Goal: Task Accomplishment & Management: Use online tool/utility

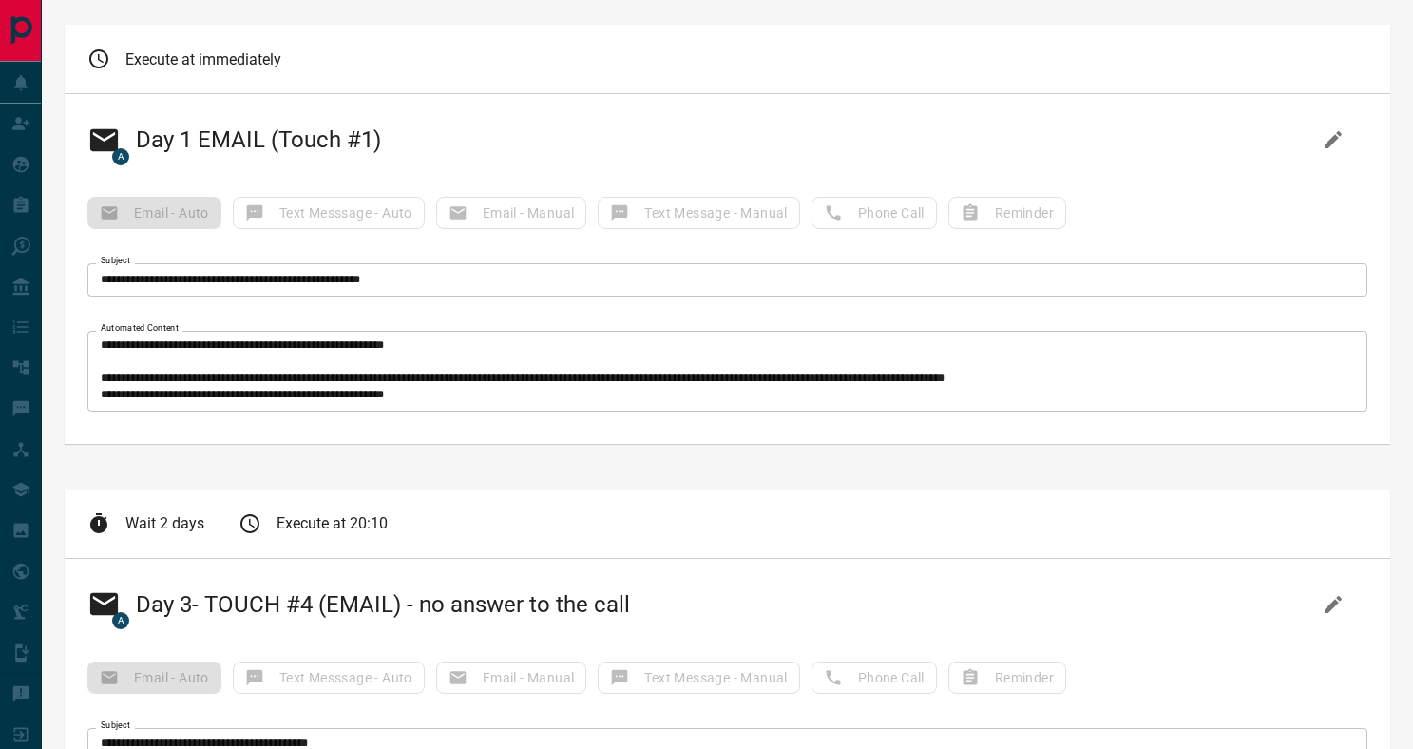
scroll to position [289, 0]
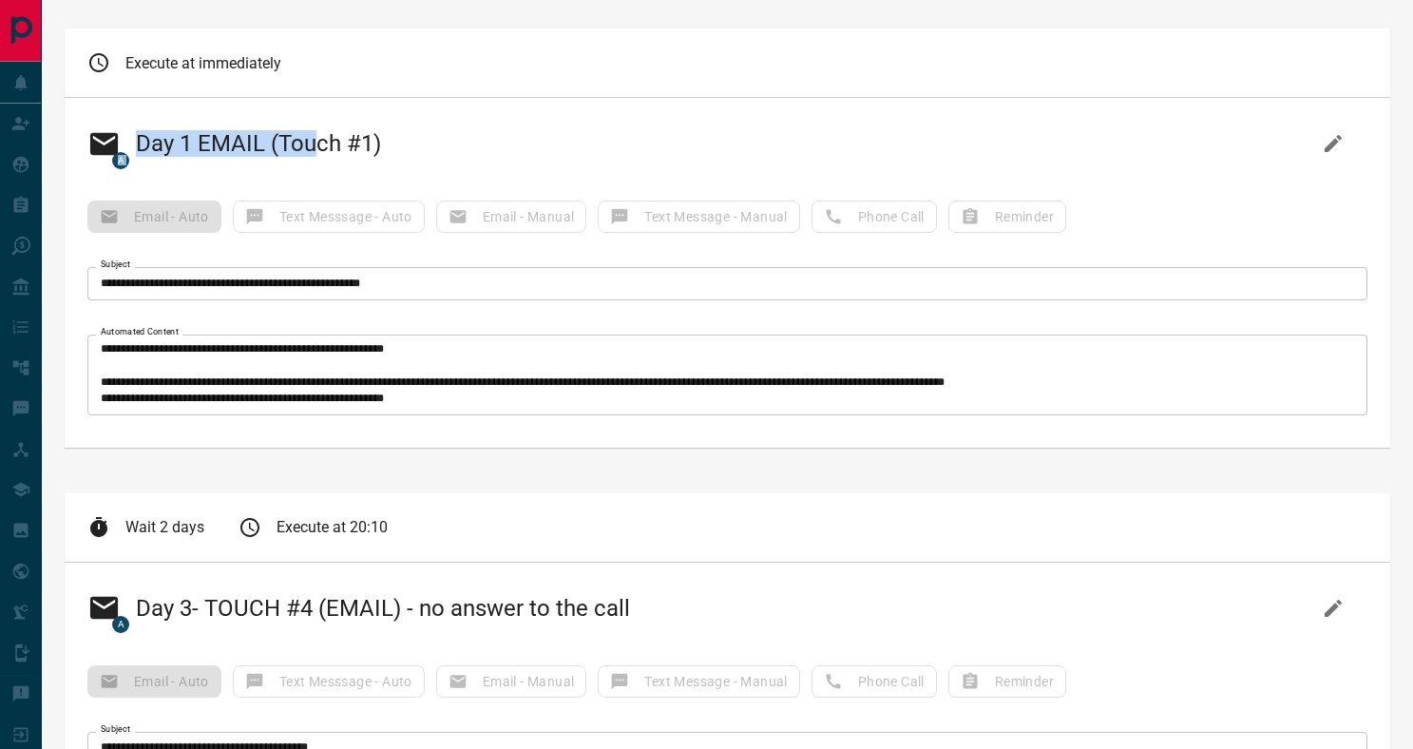
drag, startPoint x: 401, startPoint y: 146, endPoint x: 354, endPoint y: 136, distance: 47.7
click at [325, 134] on div "A Day 1 EMAIL (Touch #1)" at bounding box center [727, 144] width 1280 height 46
click at [426, 141] on div "A Day 1 EMAIL (Touch #1)" at bounding box center [727, 144] width 1280 height 46
drag, startPoint x: 156, startPoint y: 144, endPoint x: 381, endPoint y: 143, distance: 225.3
click at [381, 143] on h2 "A Day 1 EMAIL (Touch #1)" at bounding box center [234, 144] width 294 height 46
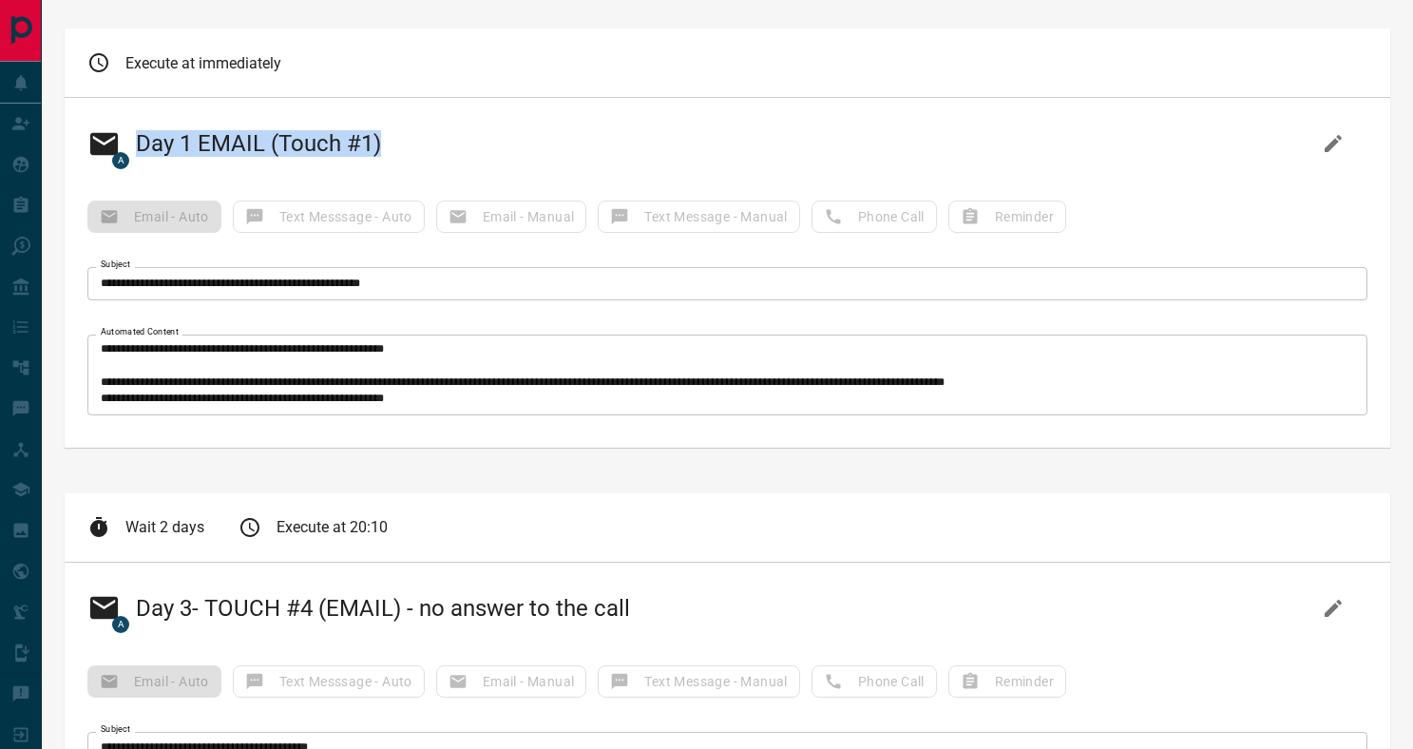
copy h2 "Day 1 EMAIL (Touch #1)"
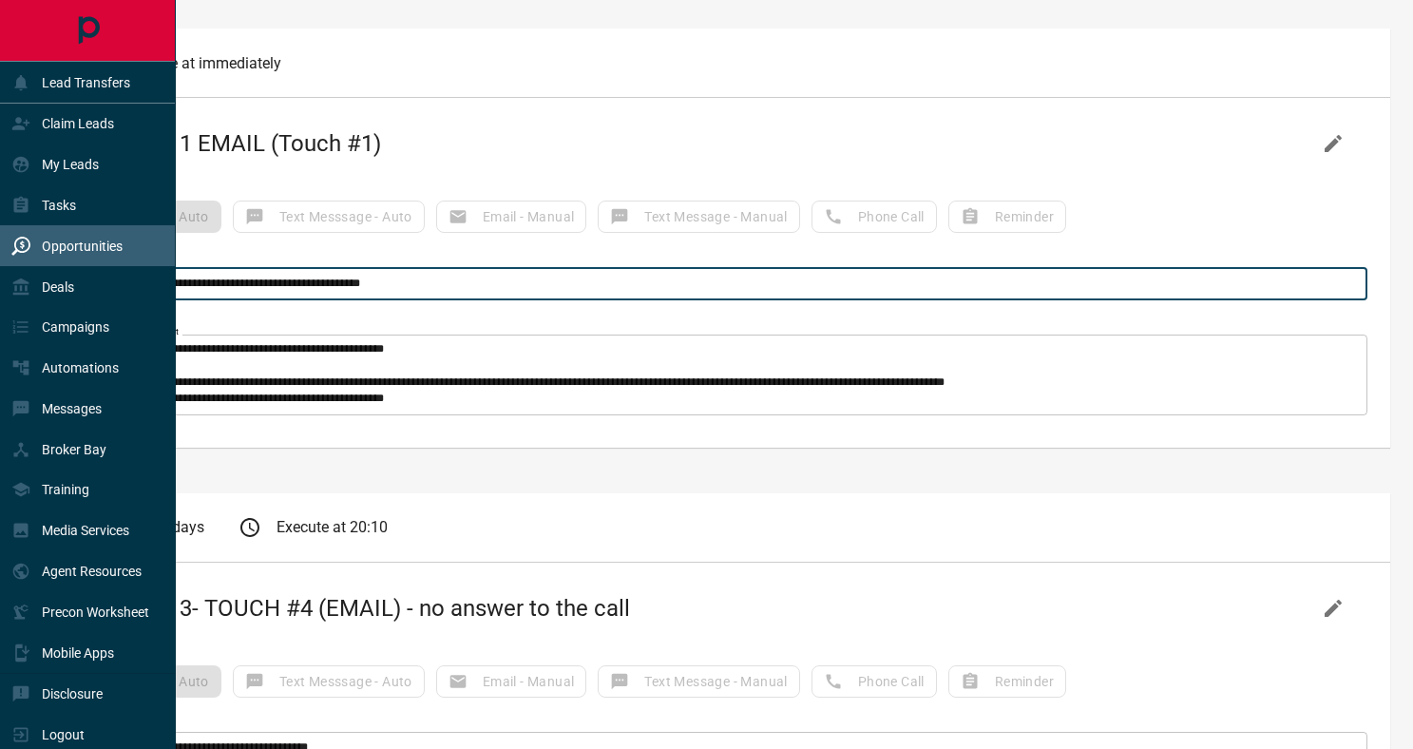
drag, startPoint x: 438, startPoint y: 284, endPoint x: 32, endPoint y: 261, distance: 406.5
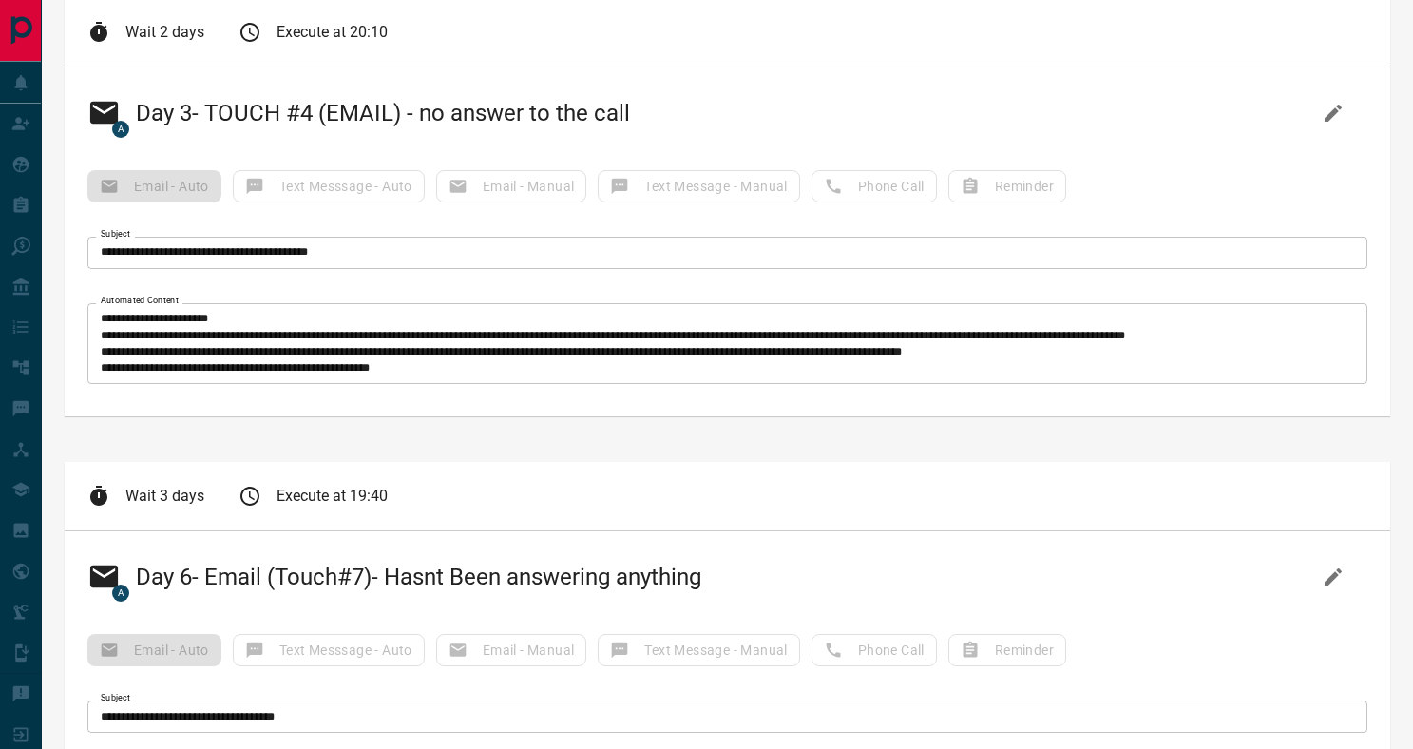
scroll to position [33, 0]
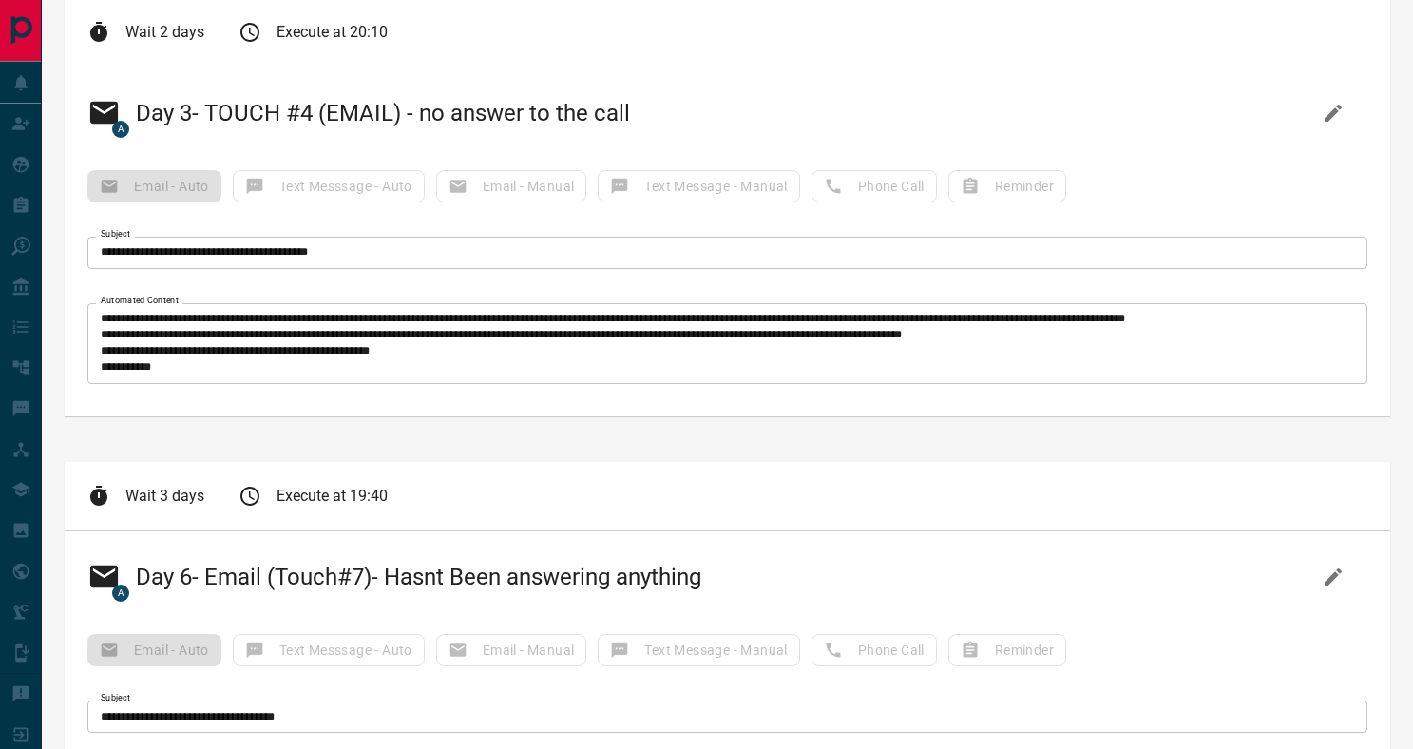
drag, startPoint x: 97, startPoint y: 318, endPoint x: 234, endPoint y: 424, distance: 172.8
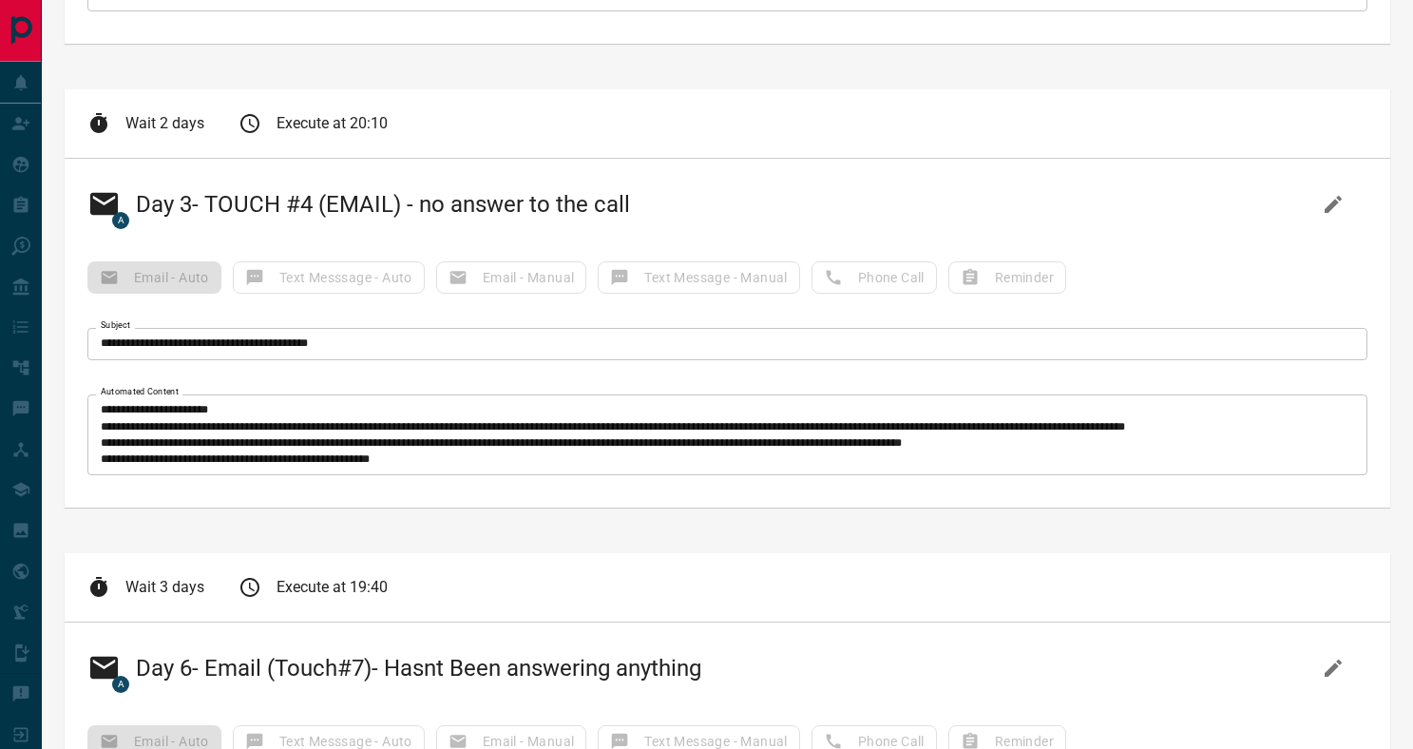
scroll to position [689, 0]
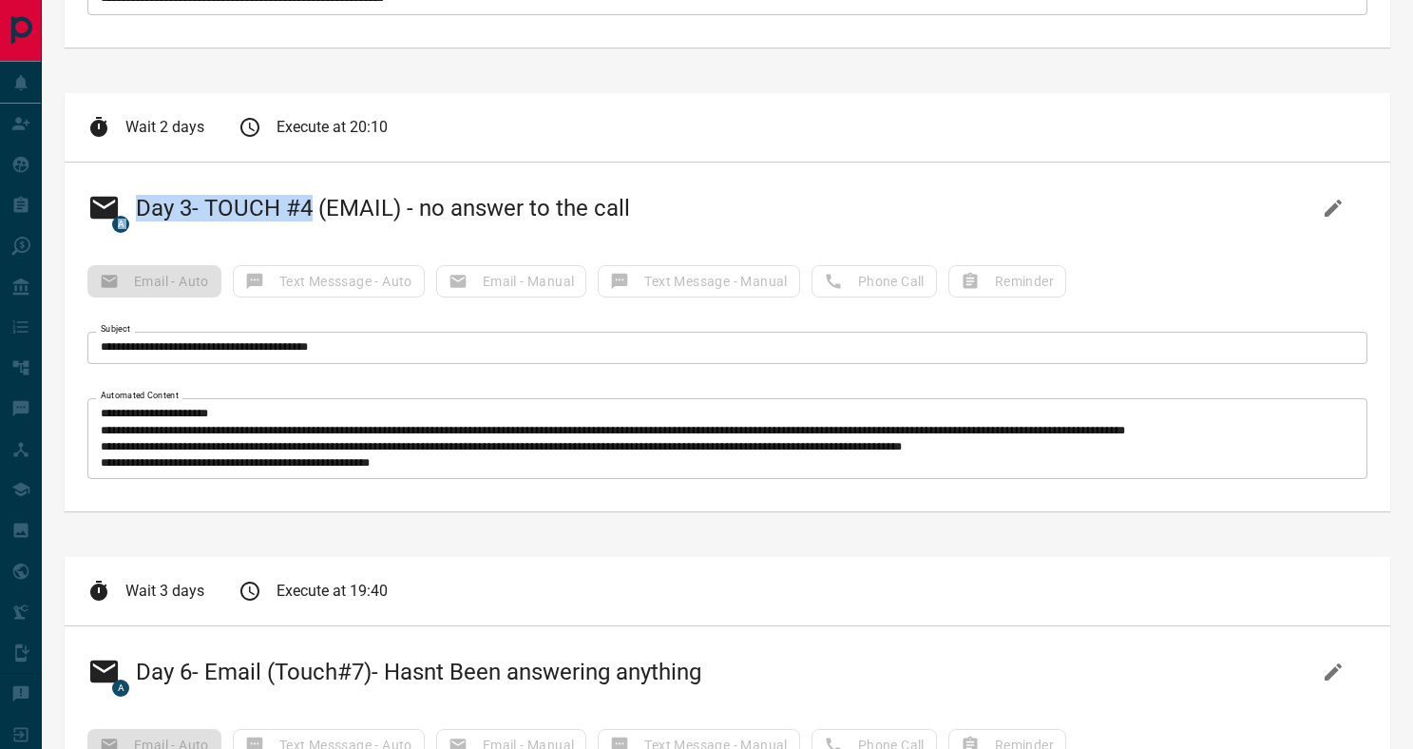
drag, startPoint x: 595, startPoint y: 205, endPoint x: 317, endPoint y: 212, distance: 277.6
click at [318, 212] on div "A Day 3- TOUCH #4 (EMAIL) - no answer to the call" at bounding box center [727, 208] width 1280 height 46
click at [152, 214] on h2 "A Day 3- TOUCH #4 (EMAIL) - no answer to the call" at bounding box center [358, 208] width 543 height 46
drag, startPoint x: 165, startPoint y: 204, endPoint x: 639, endPoint y: 201, distance: 473.3
click at [630, 201] on h2 "A Day 3- TOUCH #4 (EMAIL) - no answer to the call" at bounding box center [358, 208] width 543 height 46
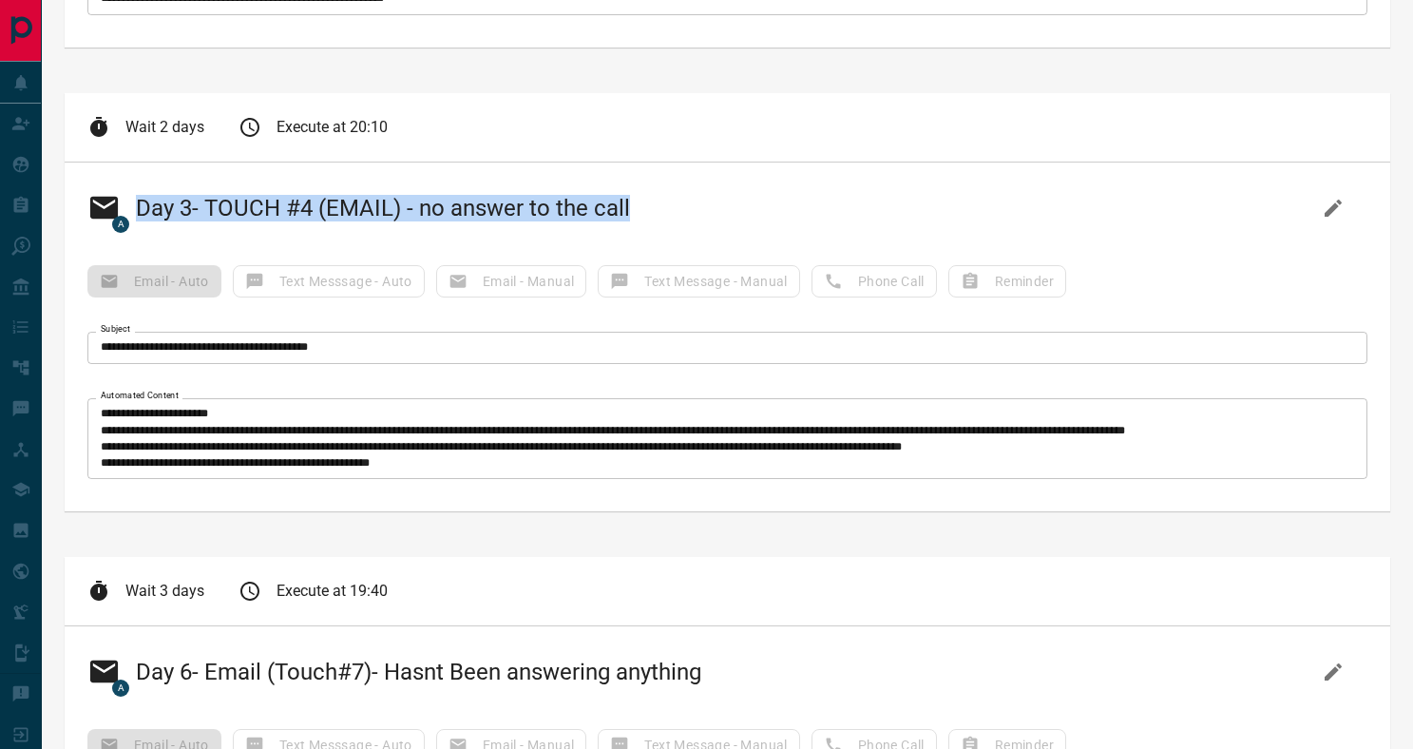
copy h2 "Day 3- TOUCH #4 (EMAIL) - no answer to the call"
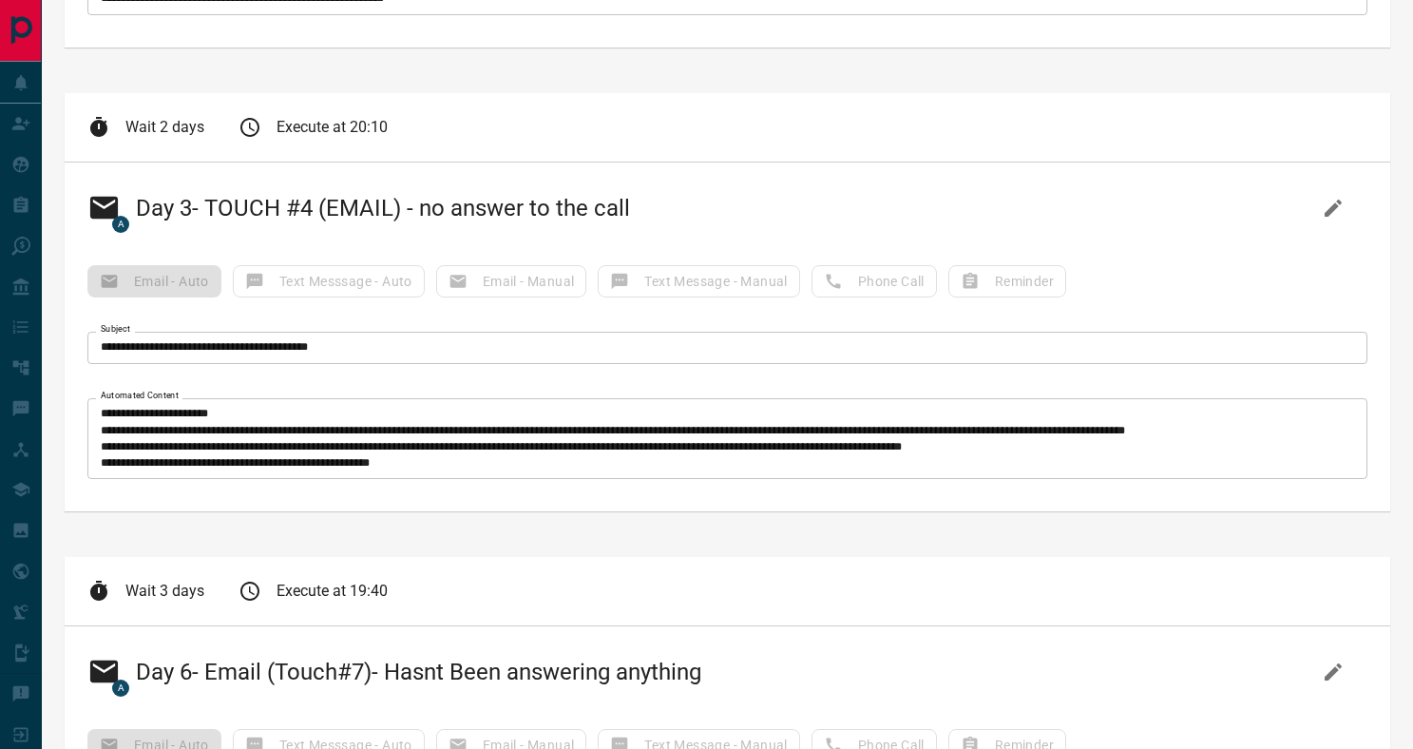
click at [336, 354] on input "**********" at bounding box center [727, 348] width 1280 height 32
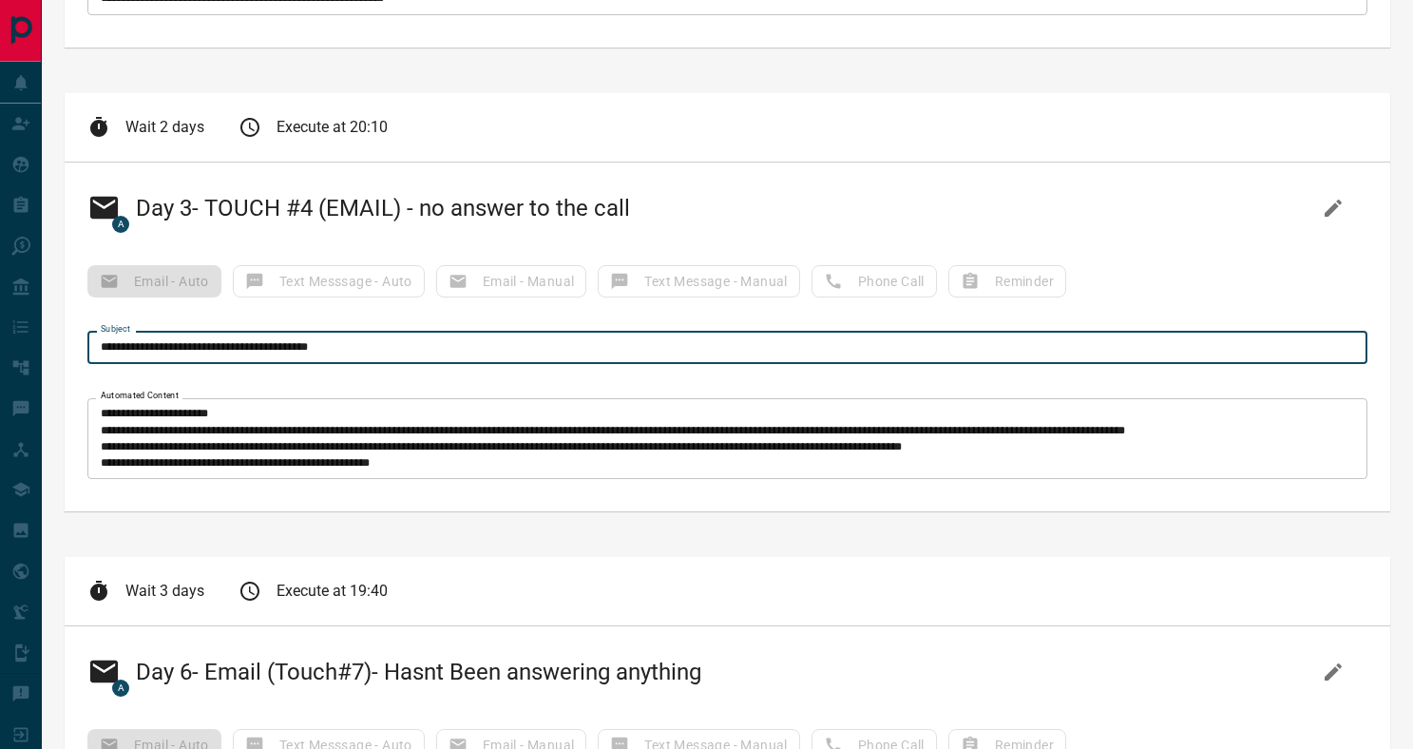
drag, startPoint x: 322, startPoint y: 345, endPoint x: 112, endPoint y: 331, distance: 210.5
click at [112, 332] on div "**********" at bounding box center [727, 348] width 1280 height 32
drag, startPoint x: 344, startPoint y: 345, endPoint x: 372, endPoint y: 351, distance: 28.1
click at [344, 345] on input "**********" at bounding box center [727, 348] width 1280 height 32
drag, startPoint x: 241, startPoint y: 345, endPoint x: 46, endPoint y: 335, distance: 196.0
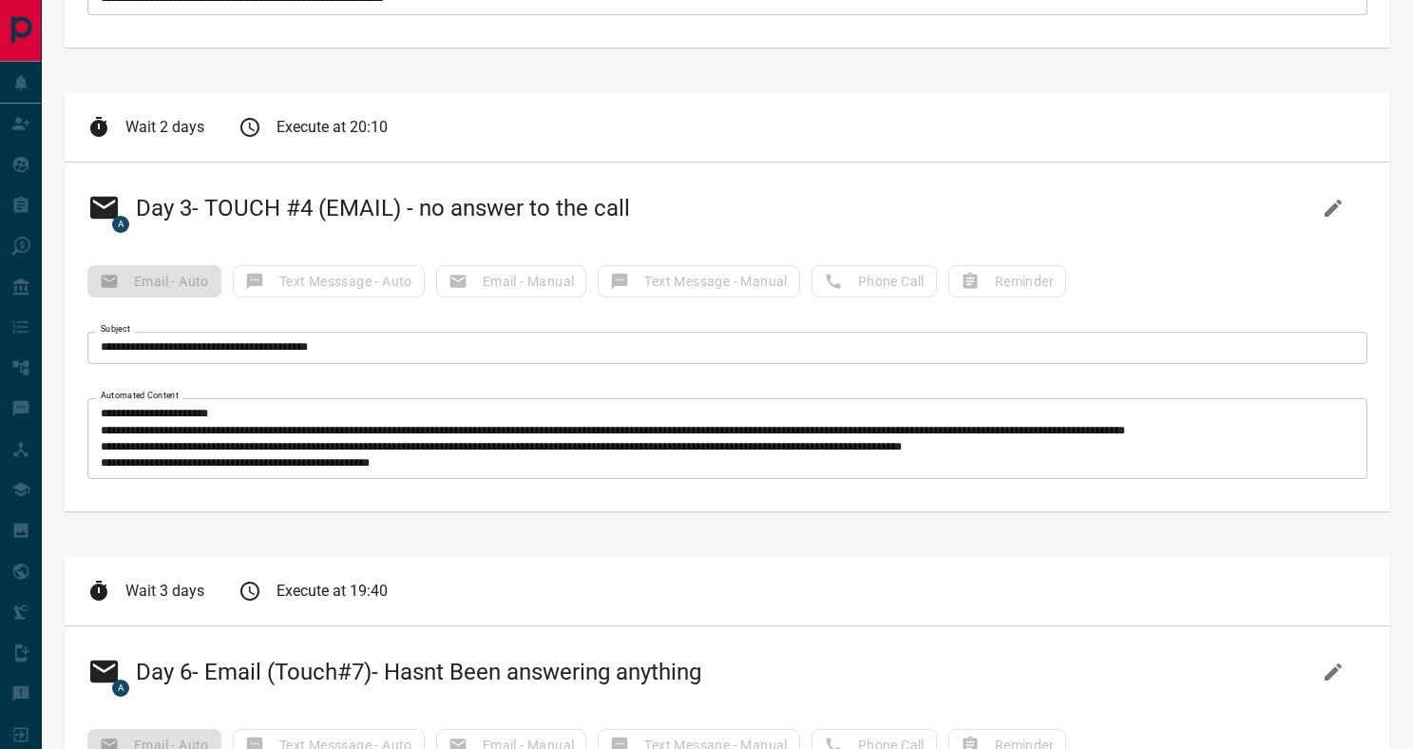
drag, startPoint x: 260, startPoint y: 365, endPoint x: 287, endPoint y: 353, distance: 29.3
click at [261, 364] on div "**********" at bounding box center [728, 337] width 1326 height 349
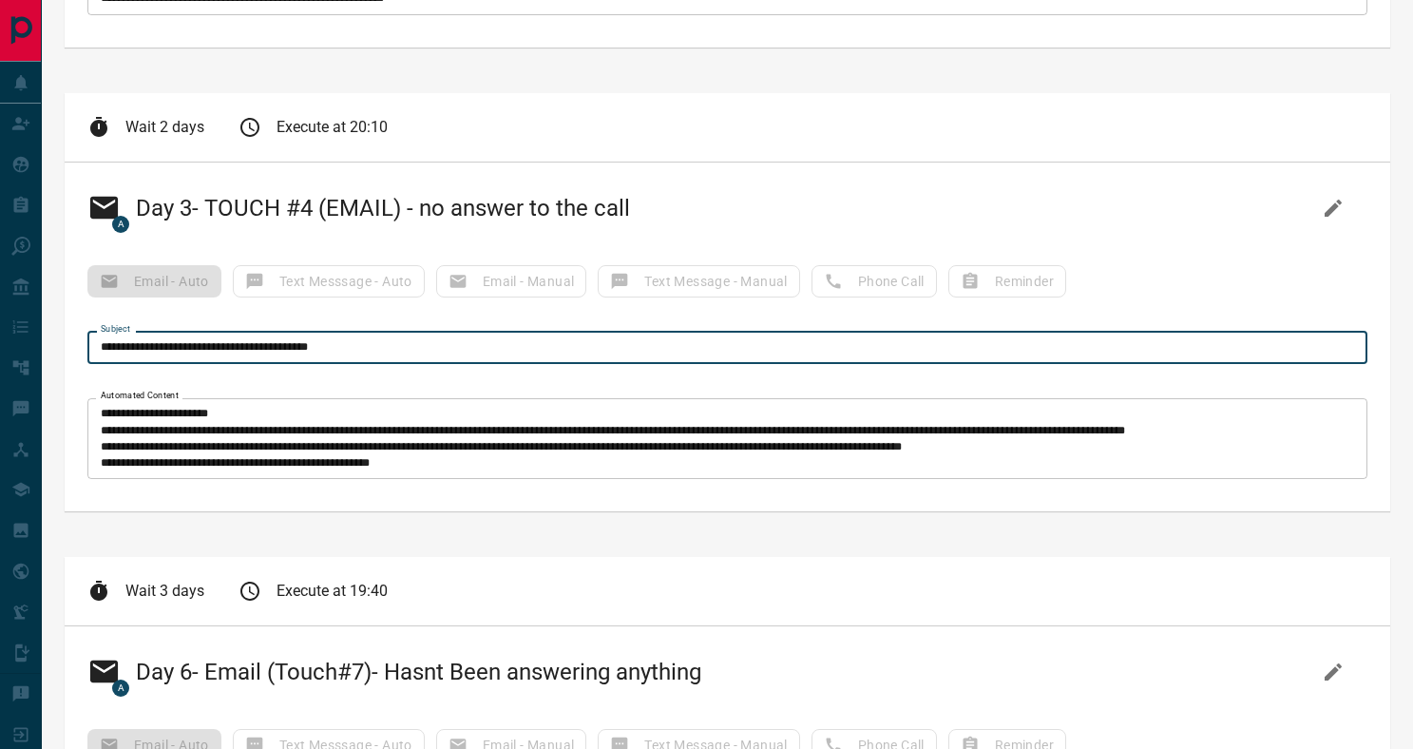
drag, startPoint x: 355, startPoint y: 343, endPoint x: 122, endPoint y: 337, distance: 233.9
click at [122, 337] on input "**********" at bounding box center [727, 348] width 1280 height 32
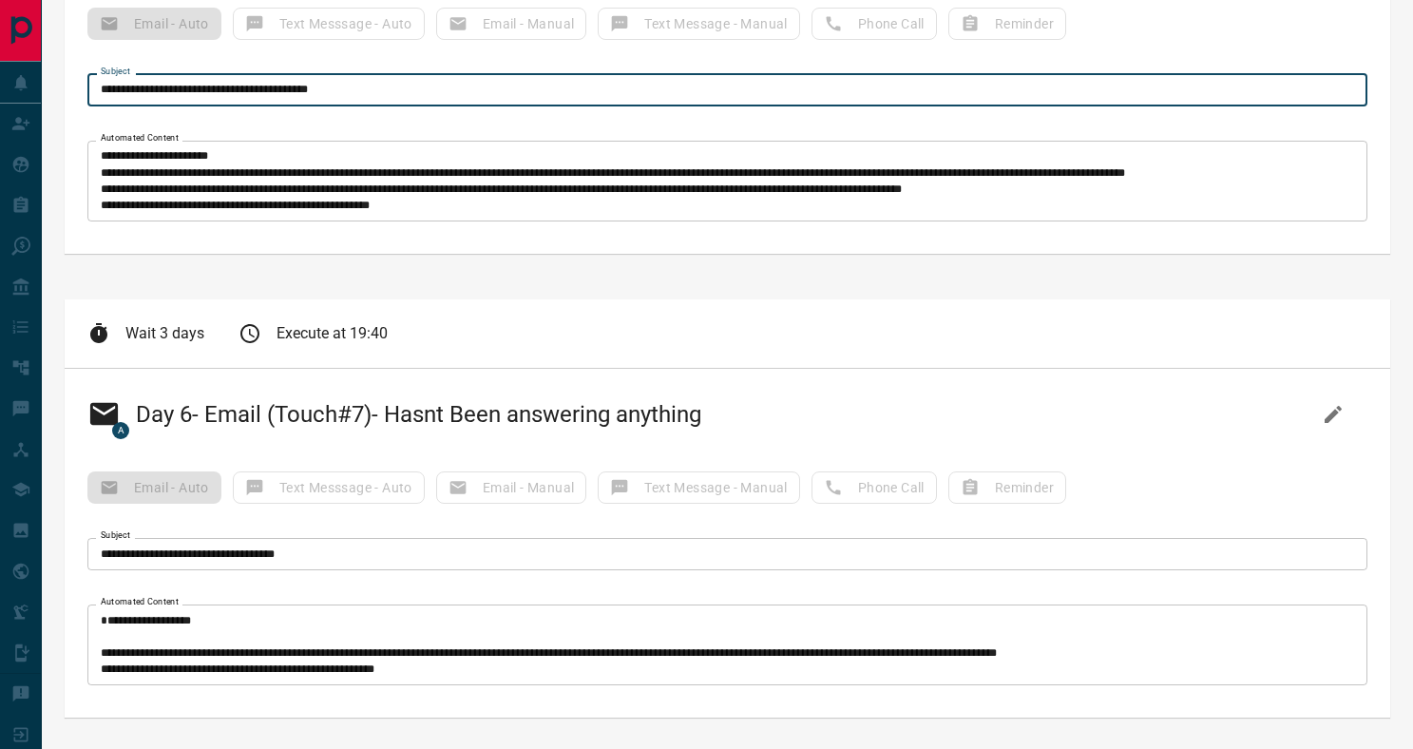
scroll to position [950, 0]
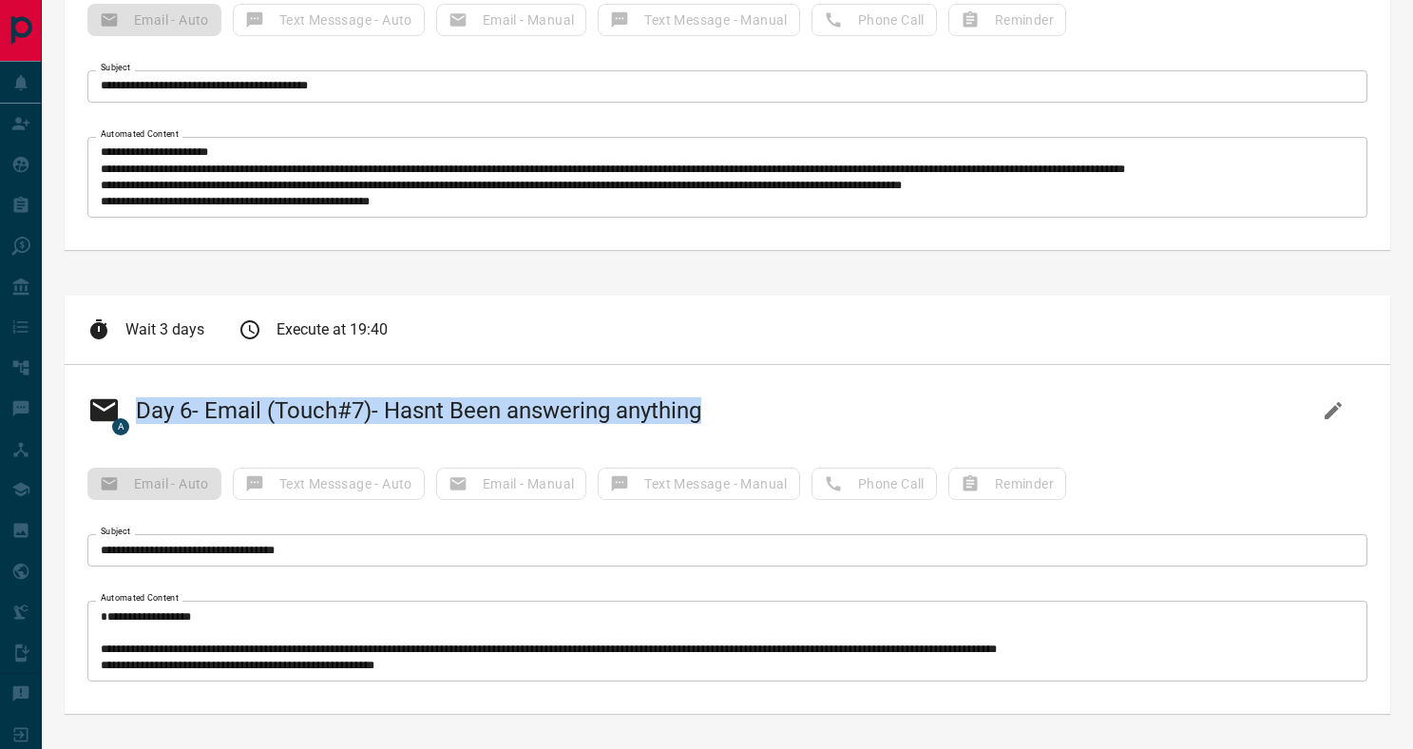
drag, startPoint x: 706, startPoint y: 414, endPoint x: 142, endPoint y: 410, distance: 564.6
click at [142, 410] on h2 "A Day 6- Email (Touch#7)- Hasnt Been answering anything" at bounding box center [394, 411] width 614 height 46
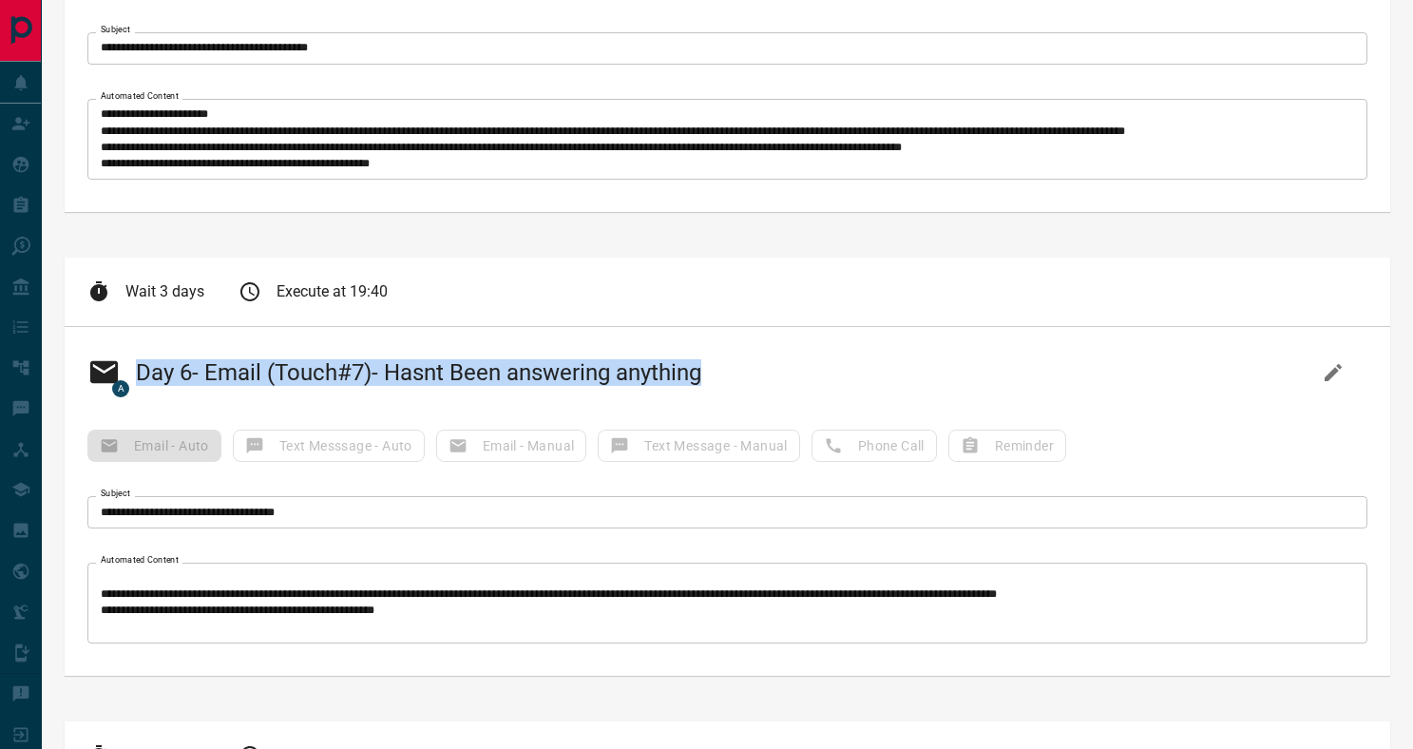
scroll to position [0, 0]
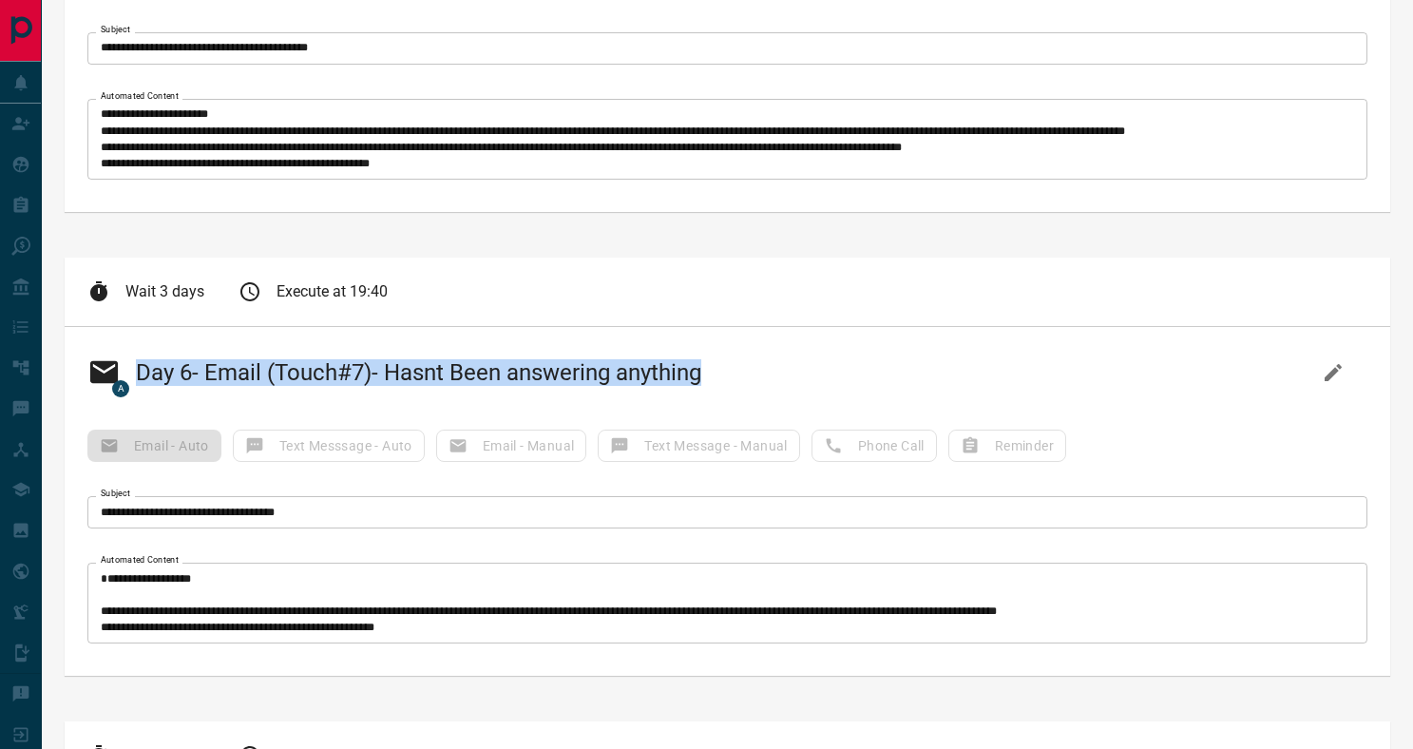
copy h2 "Day 6- Email (Touch#7)- Hasnt Been answering anything"
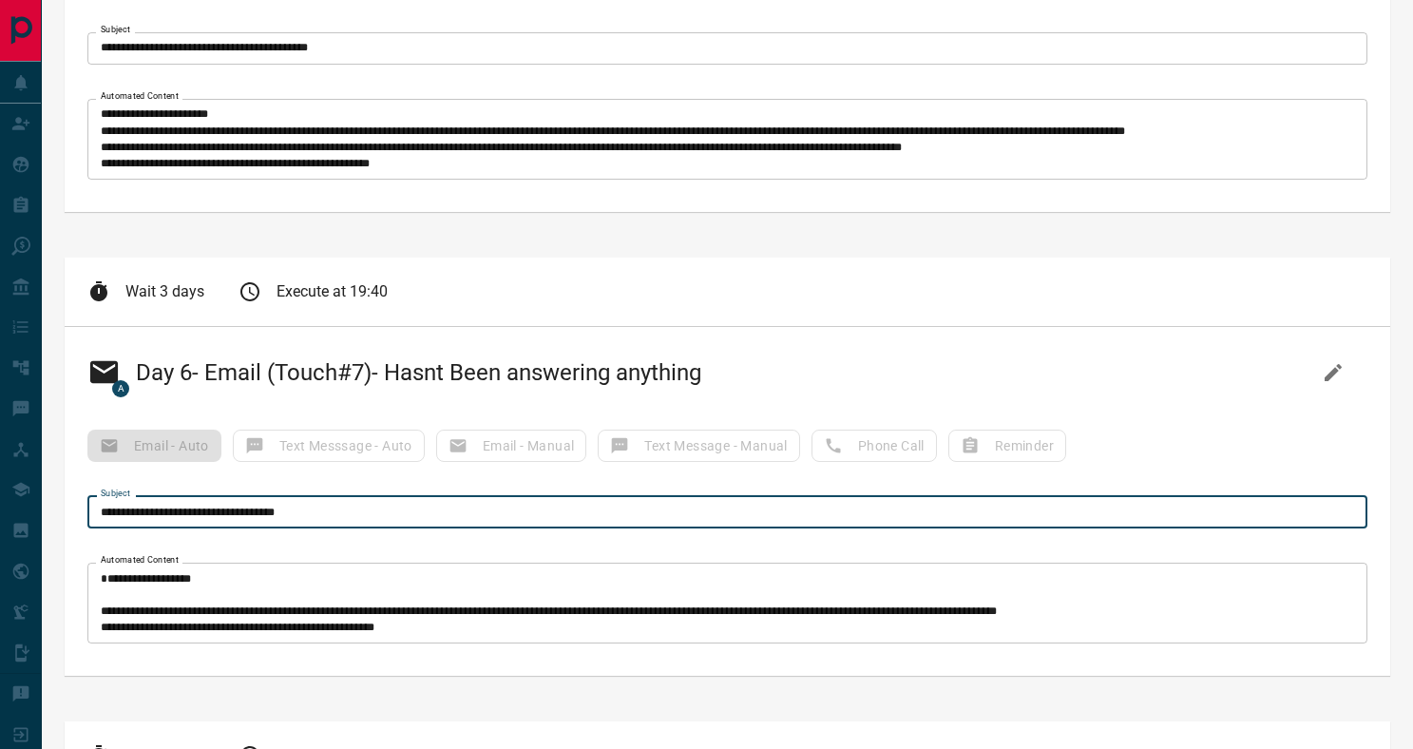
drag, startPoint x: 343, startPoint y: 514, endPoint x: 100, endPoint y: 514, distance: 243.3
click at [100, 514] on input "**********" at bounding box center [727, 512] width 1280 height 32
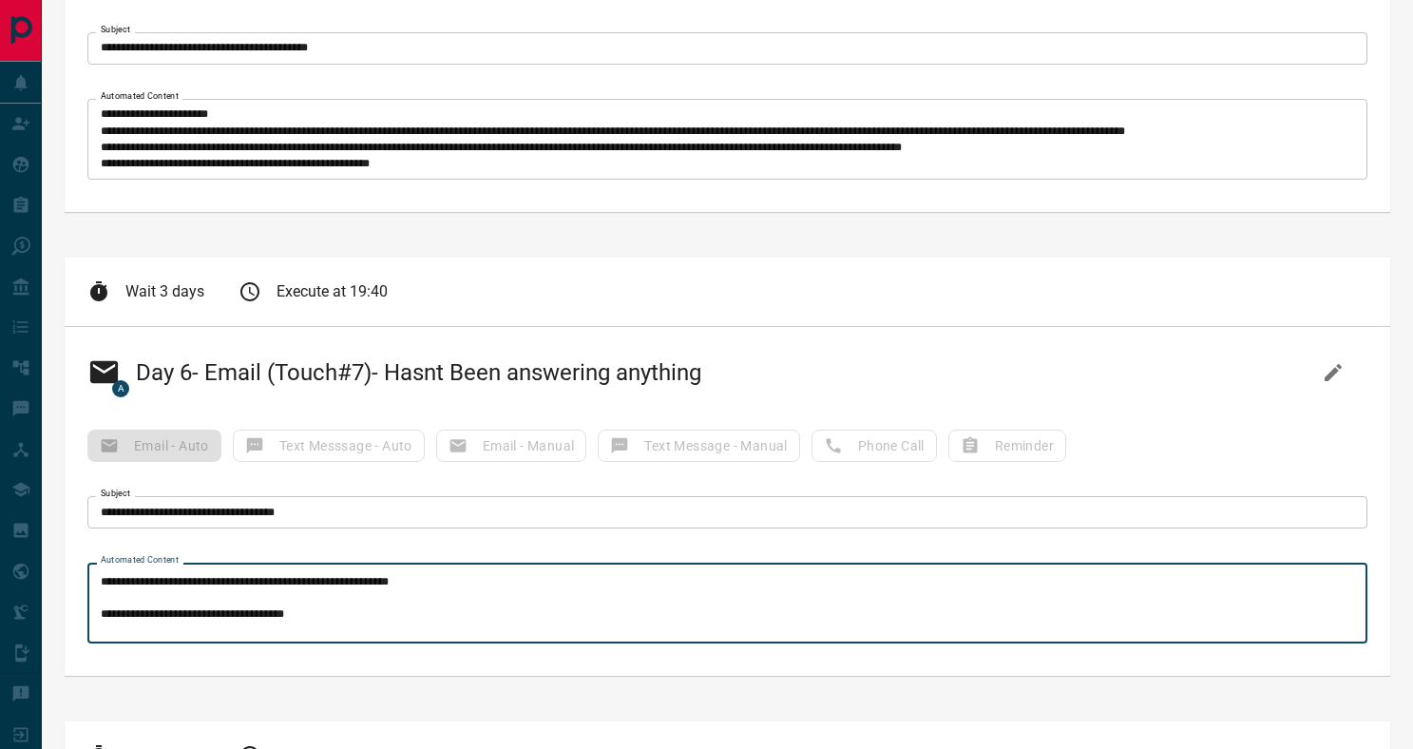
scroll to position [148, 0]
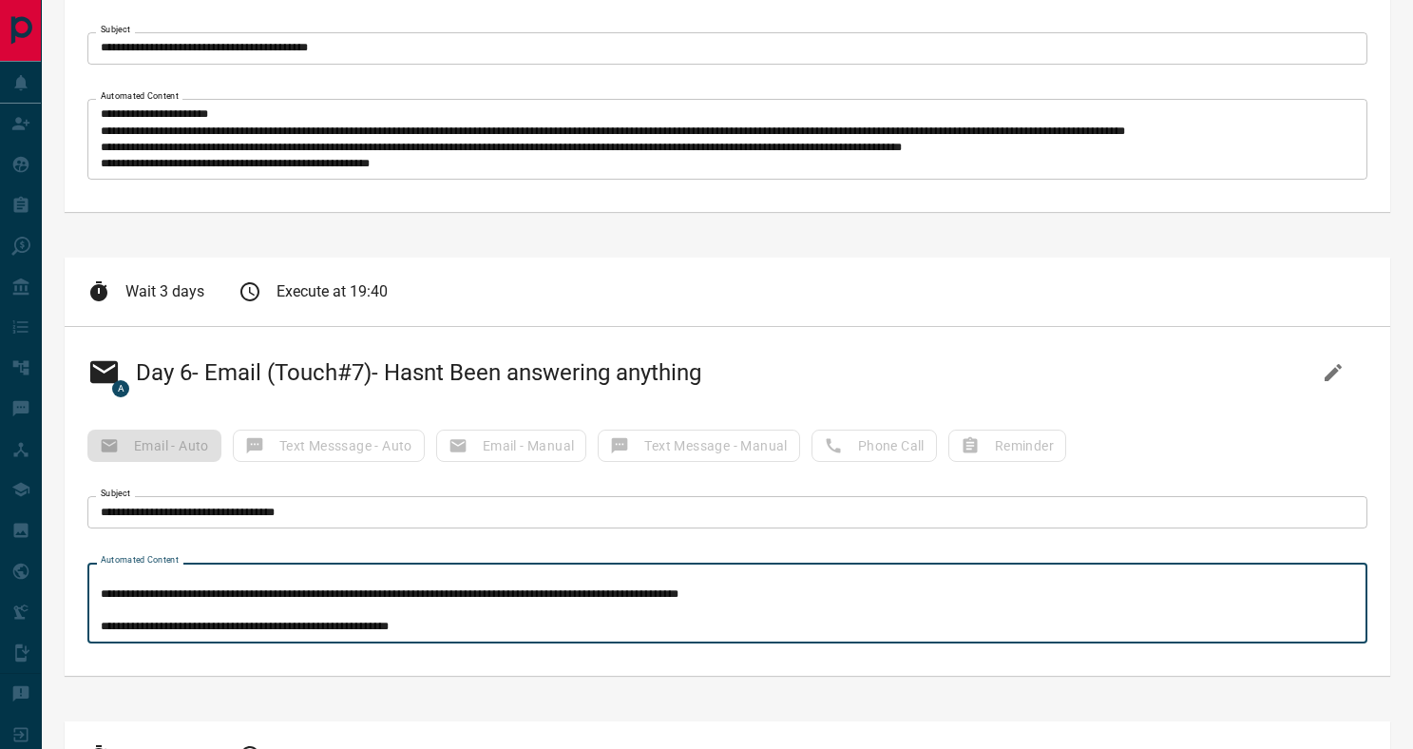
drag, startPoint x: 105, startPoint y: 579, endPoint x: 365, endPoint y: 680, distance: 278.3
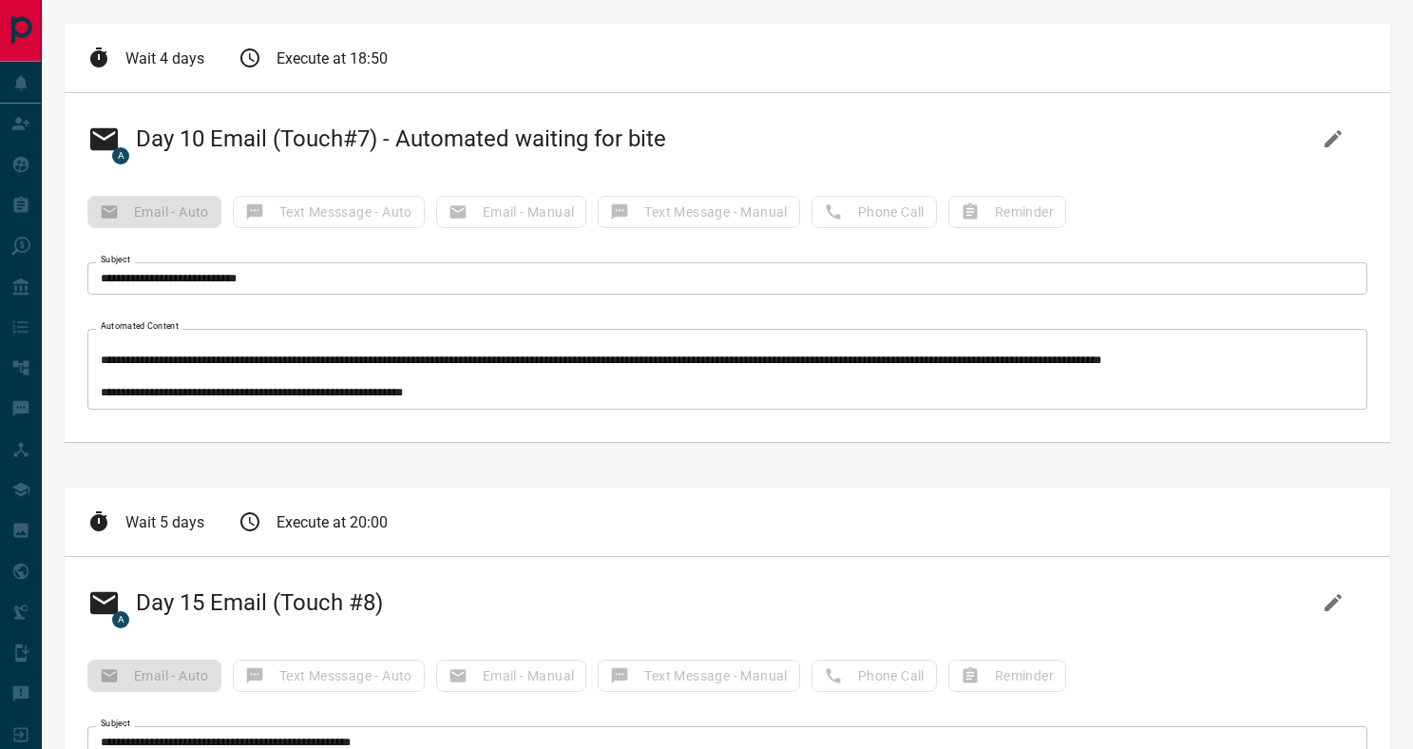
scroll to position [181, 0]
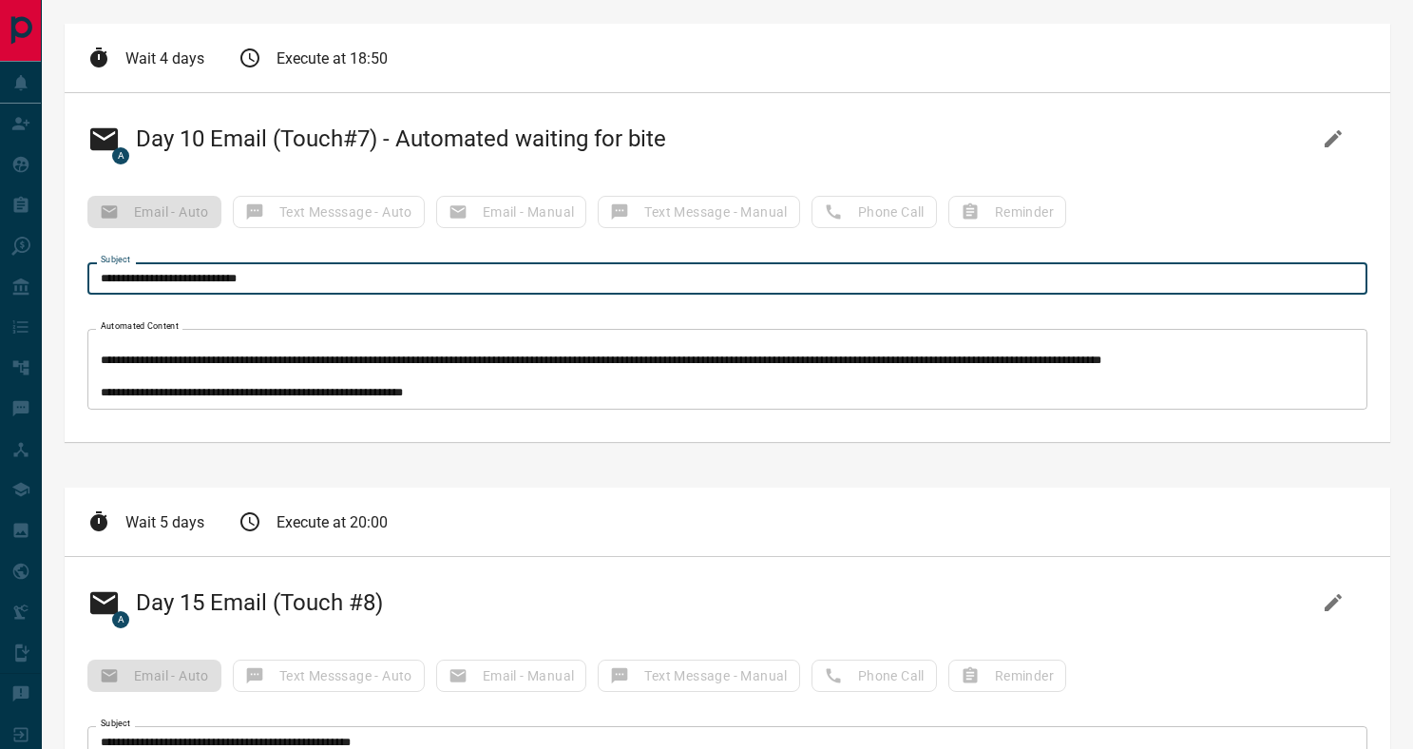
drag, startPoint x: 296, startPoint y: 284, endPoint x: 77, endPoint y: 271, distance: 219.0
click at [73, 270] on div "**********" at bounding box center [728, 267] width 1326 height 349
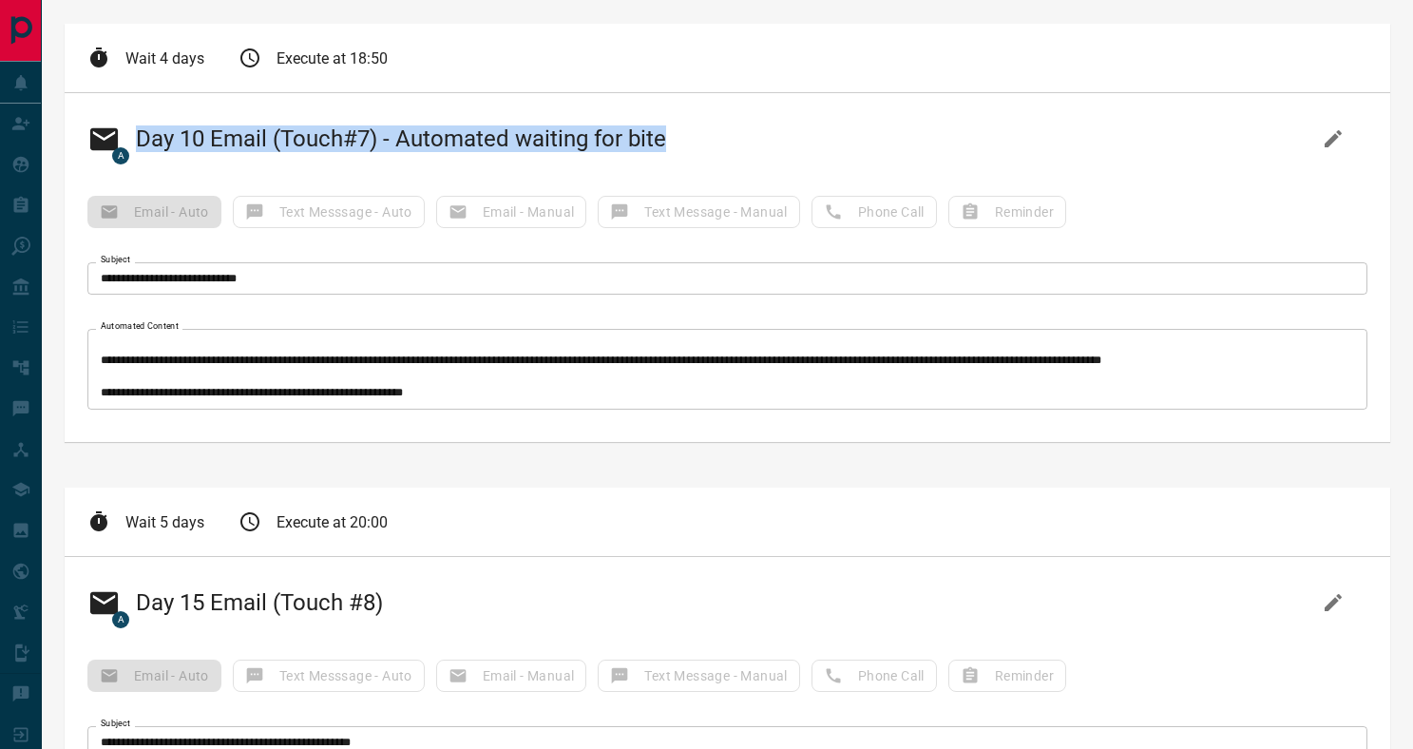
drag, startPoint x: 660, startPoint y: 140, endPoint x: 140, endPoint y: 133, distance: 519.9
click at [140, 133] on h2 "A Day 10 Email (Touch#7) - Automated waiting for bite" at bounding box center [376, 139] width 579 height 46
copy h2 "Day 10 Email (Touch#7) - Automated waiting for bite"
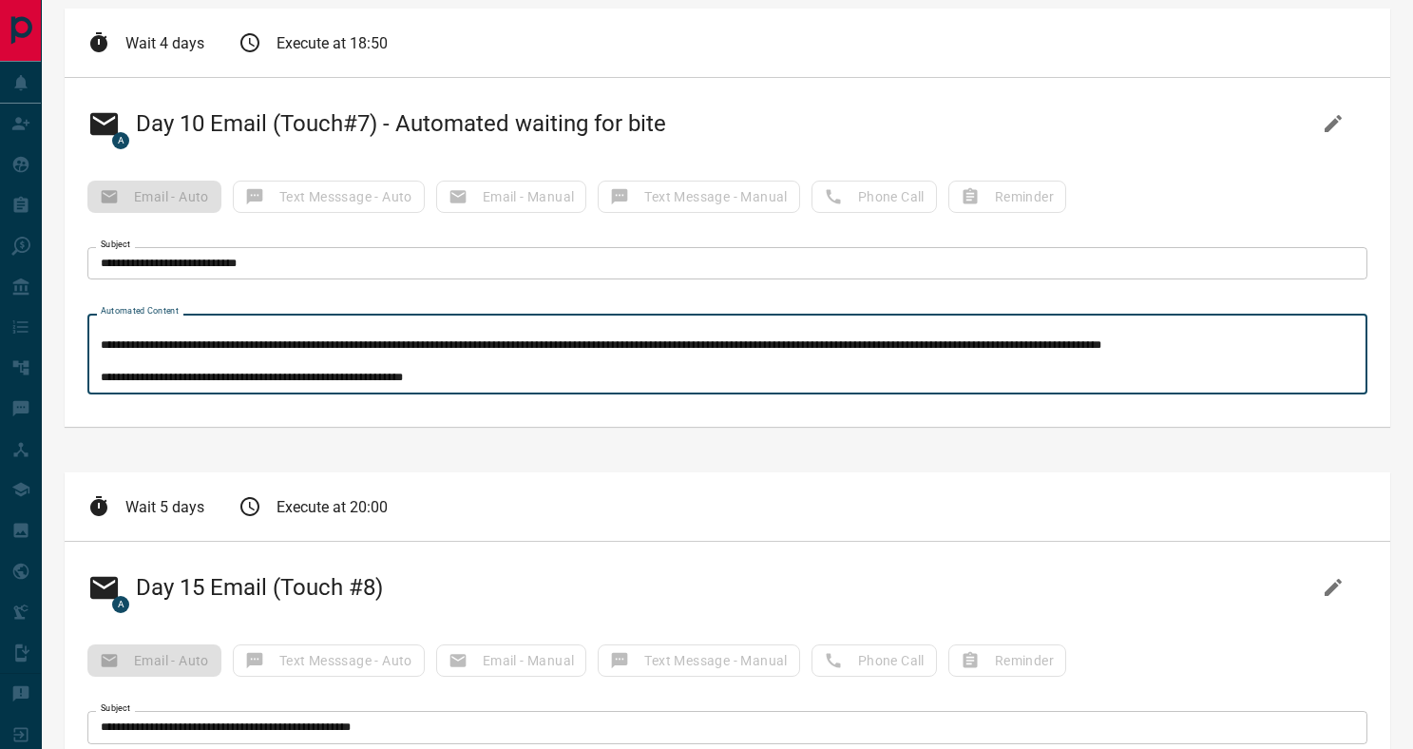
scroll to position [0, 0]
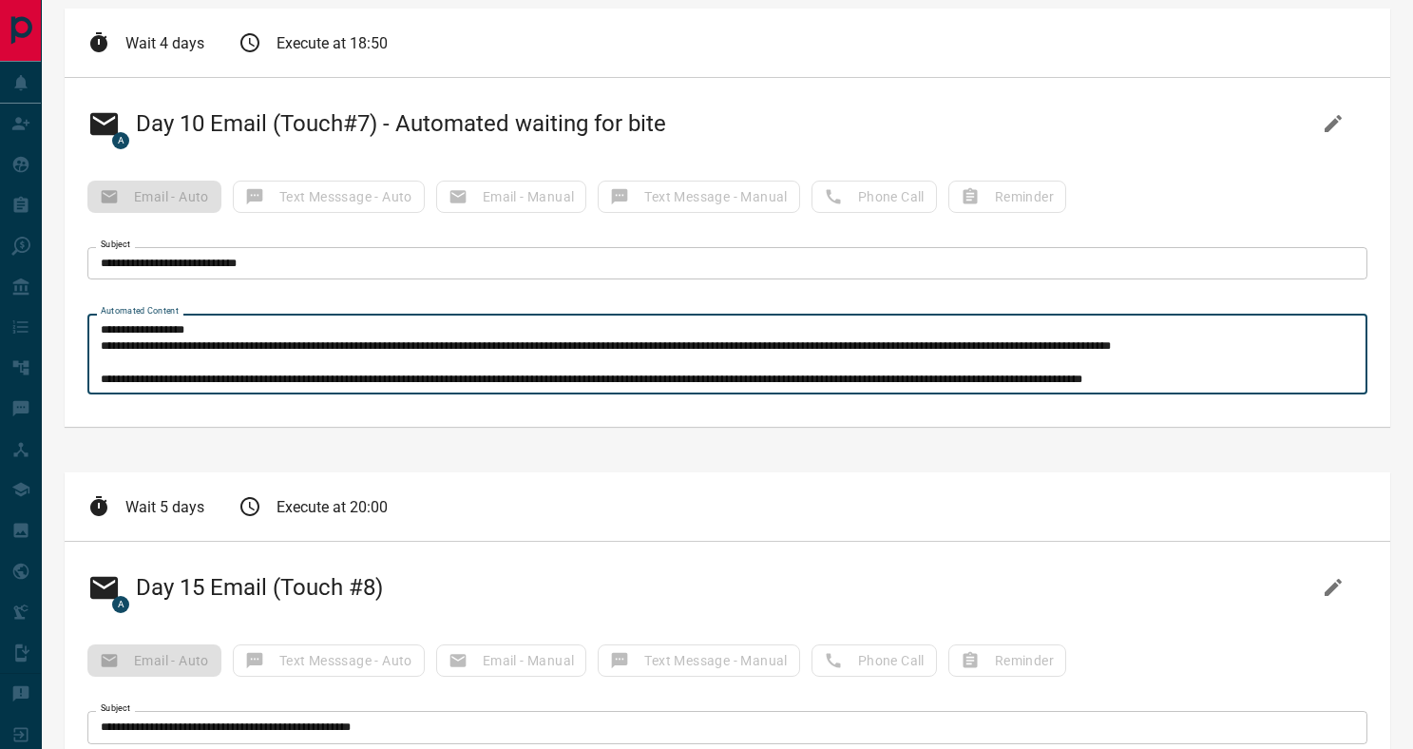
drag, startPoint x: 450, startPoint y: 375, endPoint x: 142, endPoint y: 277, distance: 324.3
click at [142, 269] on div "**********" at bounding box center [728, 252] width 1326 height 349
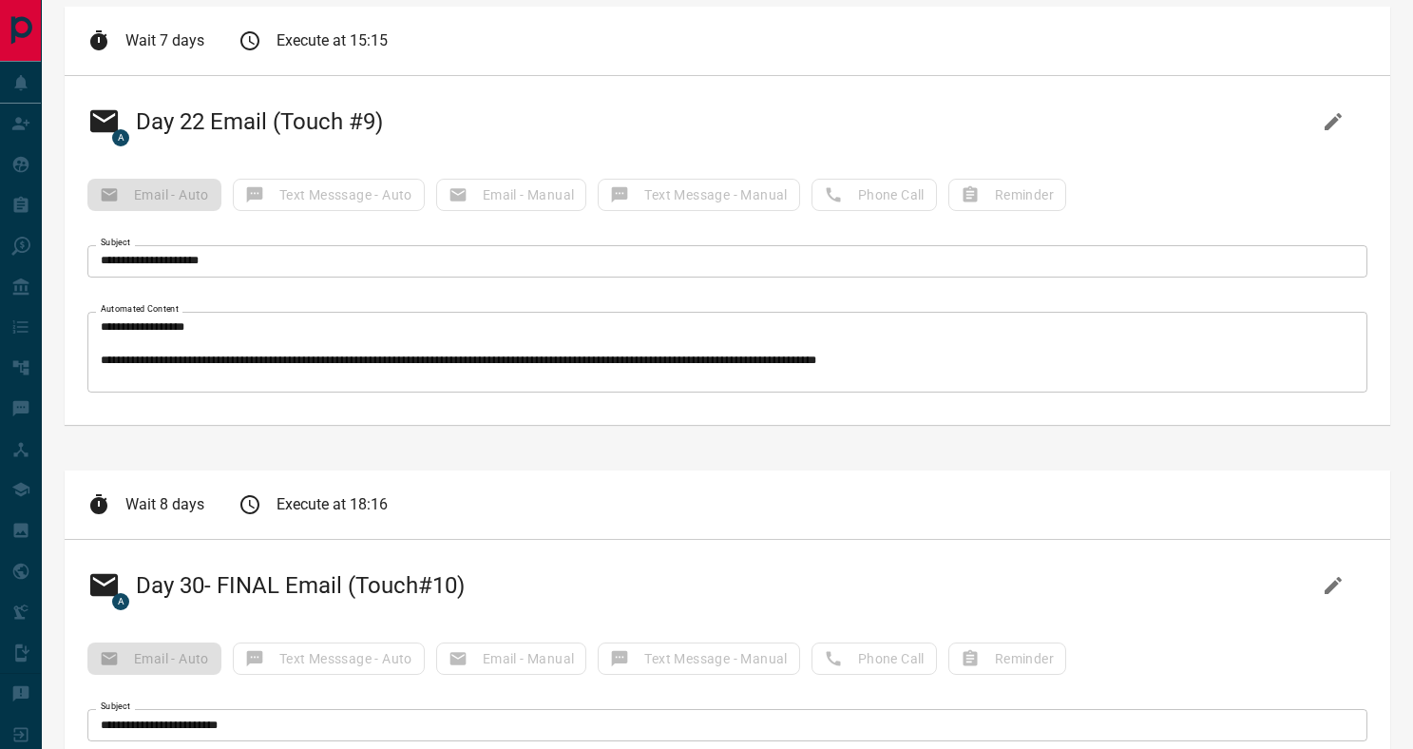
scroll to position [2876, 0]
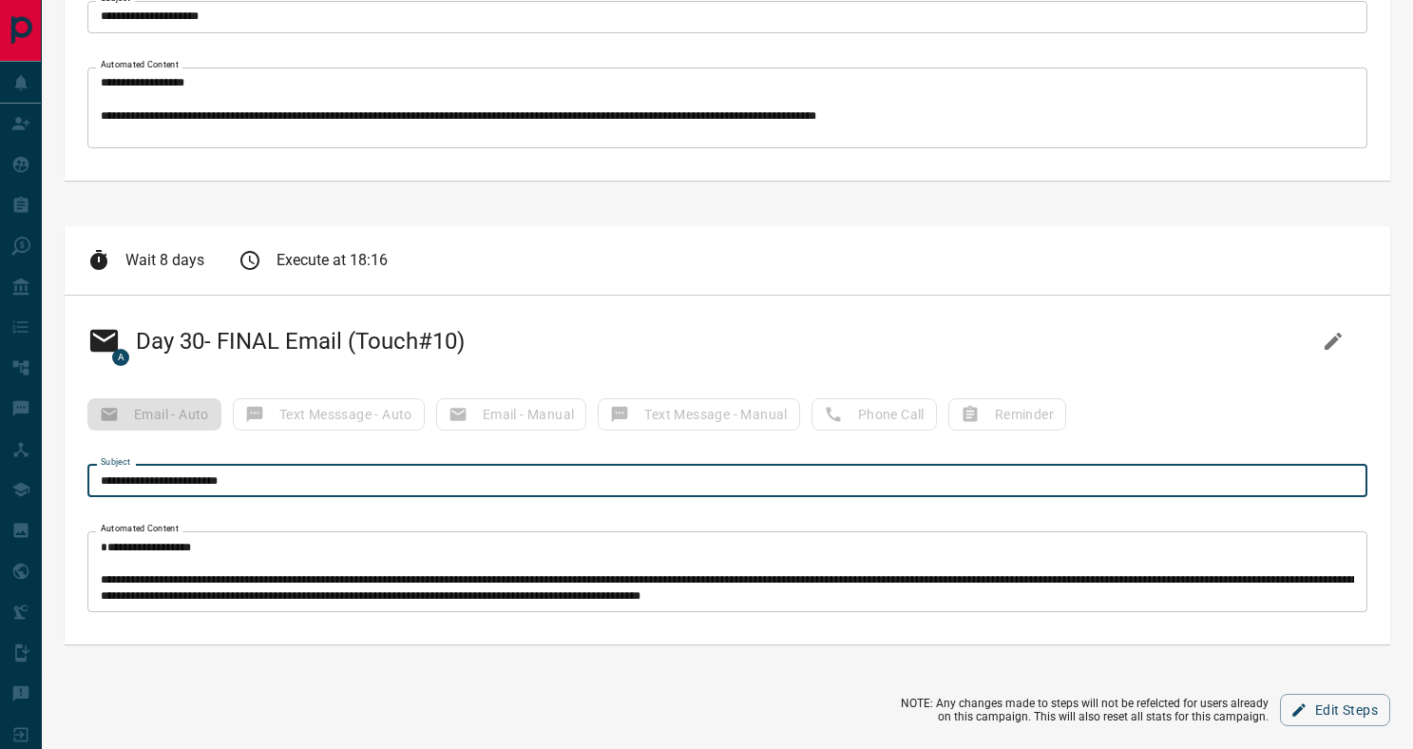
drag, startPoint x: 206, startPoint y: 481, endPoint x: 96, endPoint y: 479, distance: 110.3
click at [96, 479] on input "**********" at bounding box center [727, 481] width 1280 height 32
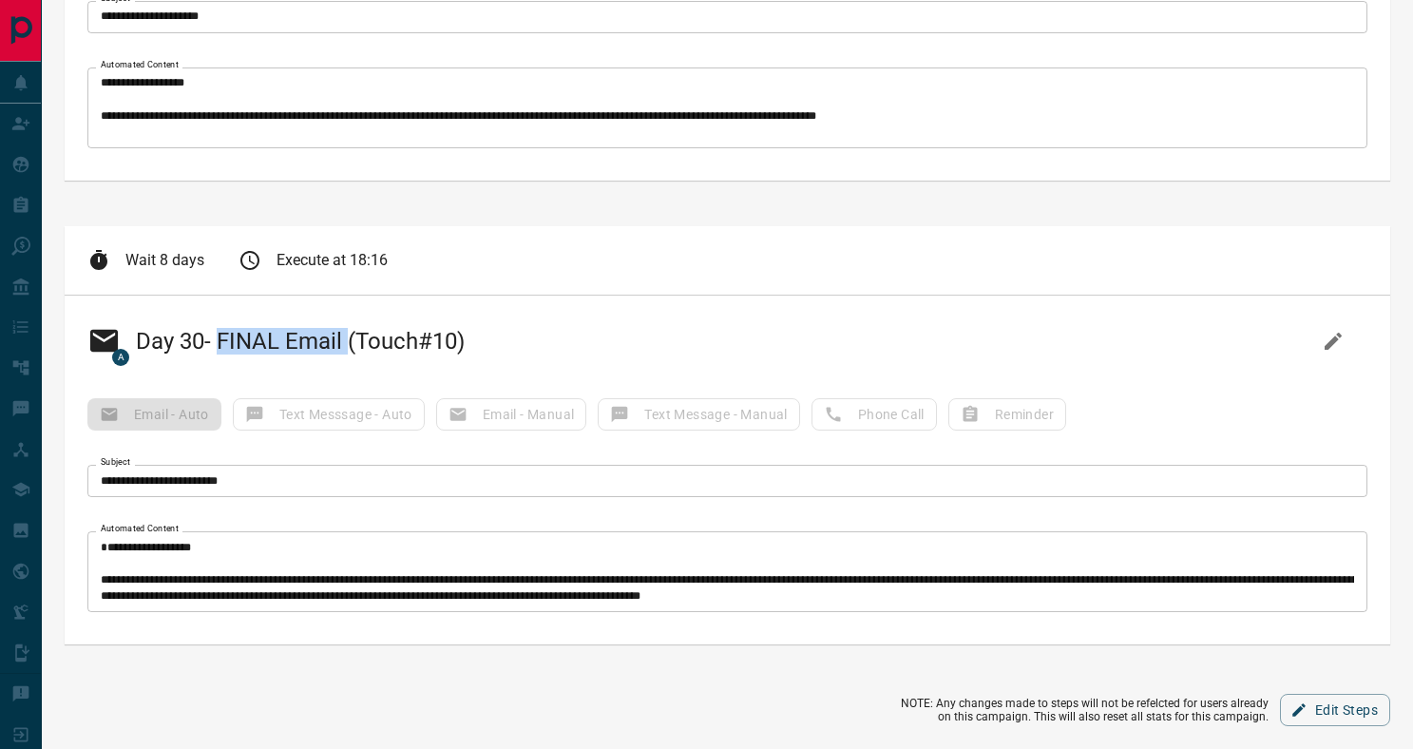
drag, startPoint x: 225, startPoint y: 335, endPoint x: 353, endPoint y: 349, distance: 128.0
click at [353, 349] on h2 "A Day 30- FINAL Email (Touch#10)" at bounding box center [275, 341] width 377 height 46
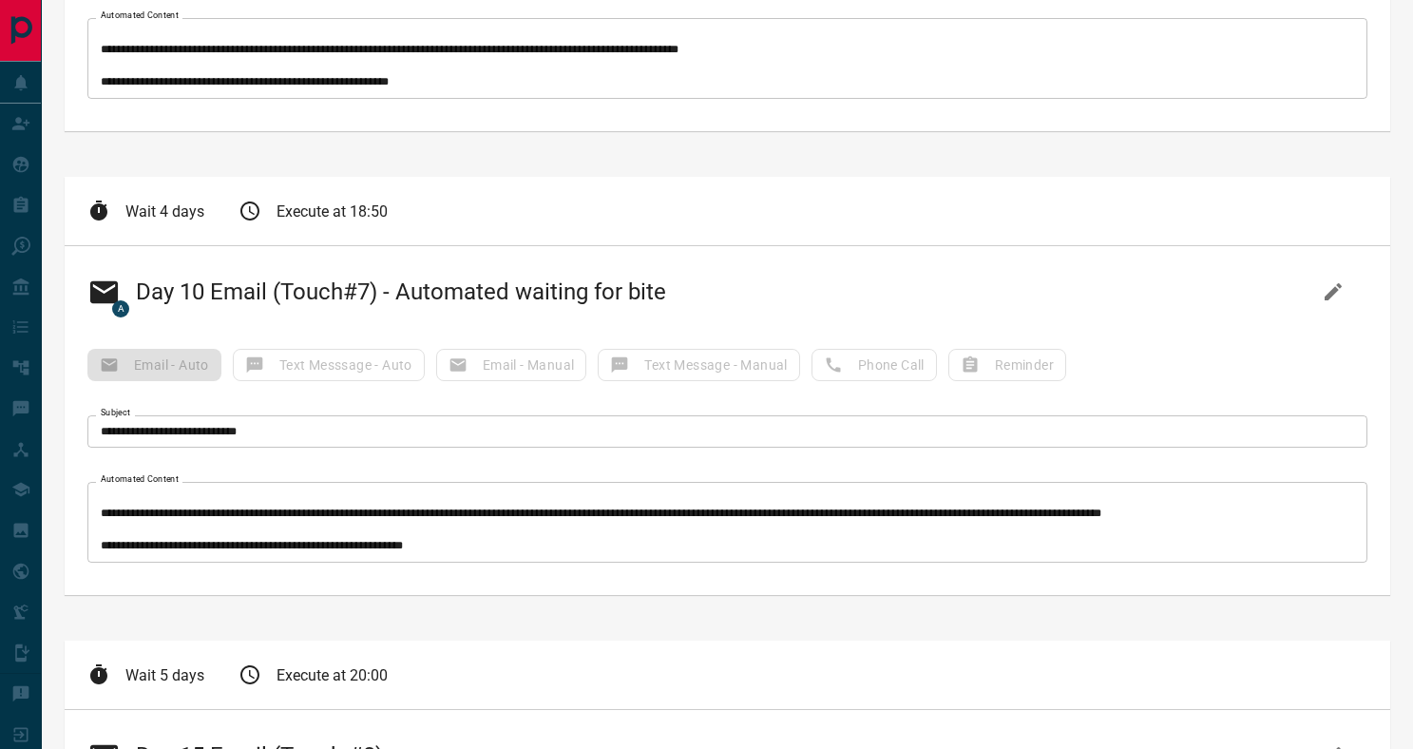
scroll to position [182, 0]
drag, startPoint x: 98, startPoint y: 499, endPoint x: 178, endPoint y: 565, distance: 103.9
click at [178, 565] on div "Automated Content * Automated Content" at bounding box center [727, 527] width 1280 height 90
click at [189, 514] on textarea "Automated Content" at bounding box center [728, 522] width 1254 height 65
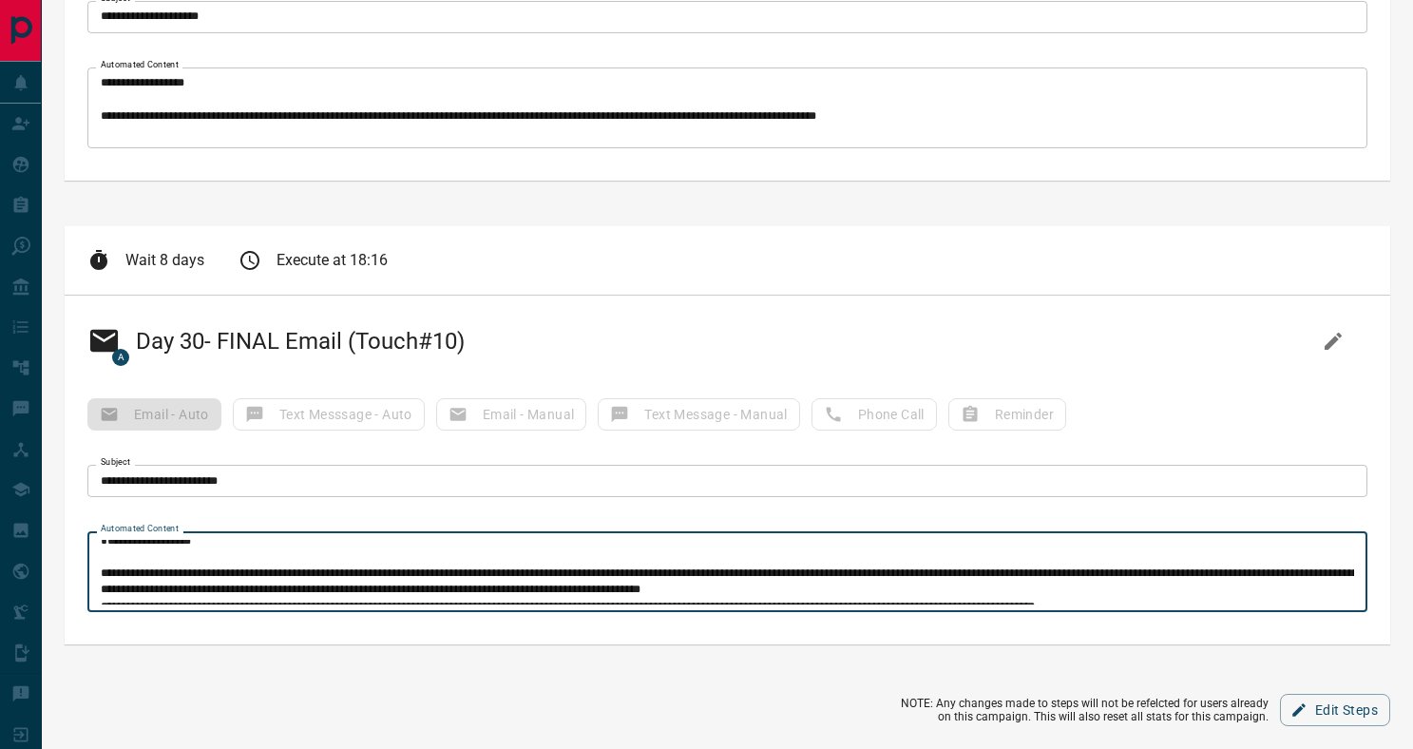
scroll to position [0, 0]
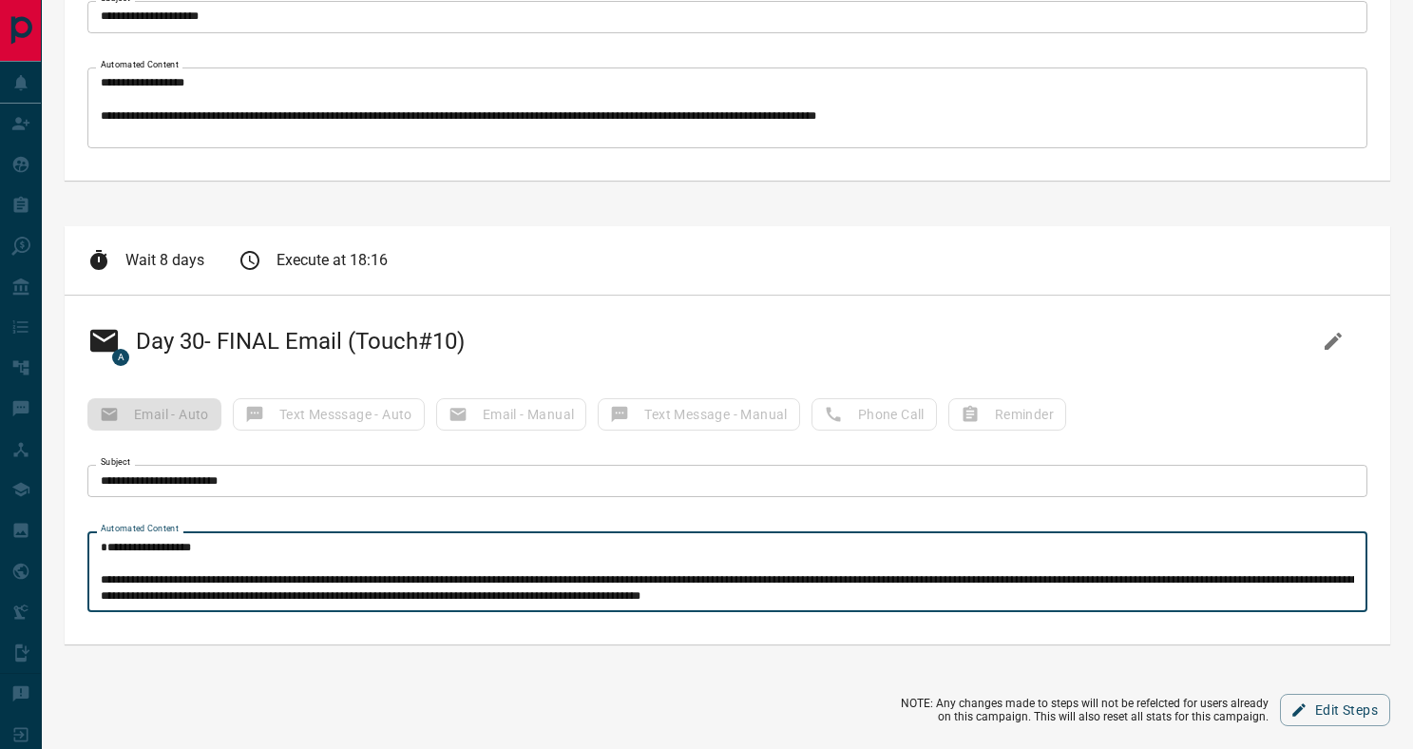
drag, startPoint x: 473, startPoint y: 582, endPoint x: 85, endPoint y: 519, distance: 393.7
click at [85, 516] on div "**********" at bounding box center [728, 470] width 1326 height 349
